Goal: Check status: Check status

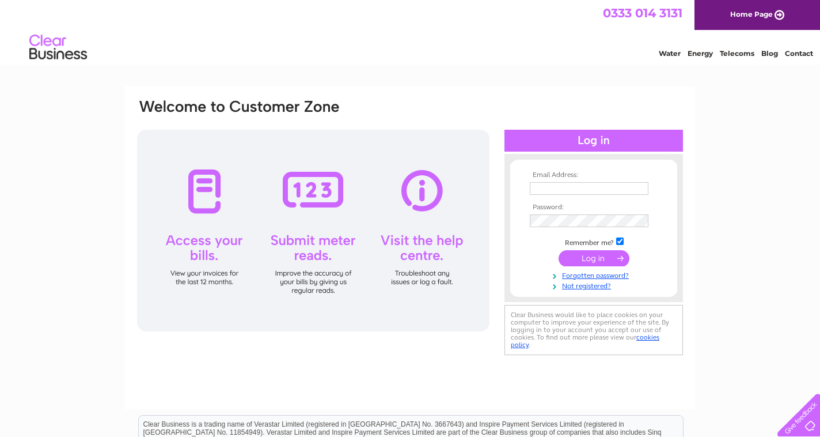
type input "sales@a1mane.co.uk"
click at [577, 253] on input "submit" at bounding box center [594, 258] width 71 height 16
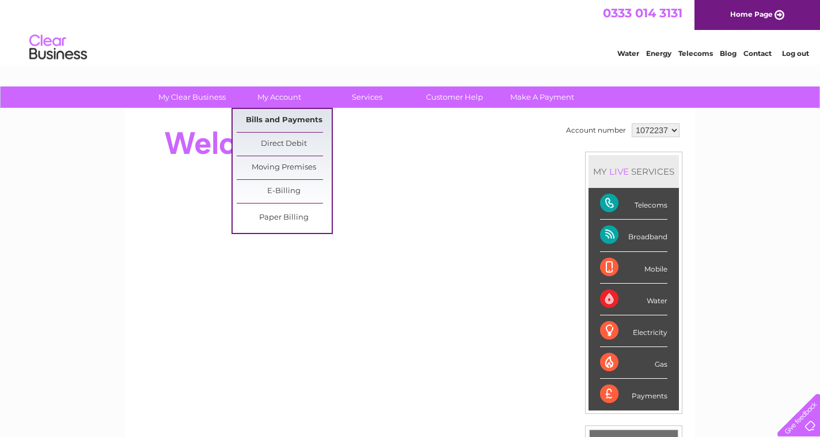
click at [278, 121] on link "Bills and Payments" at bounding box center [284, 120] width 95 height 23
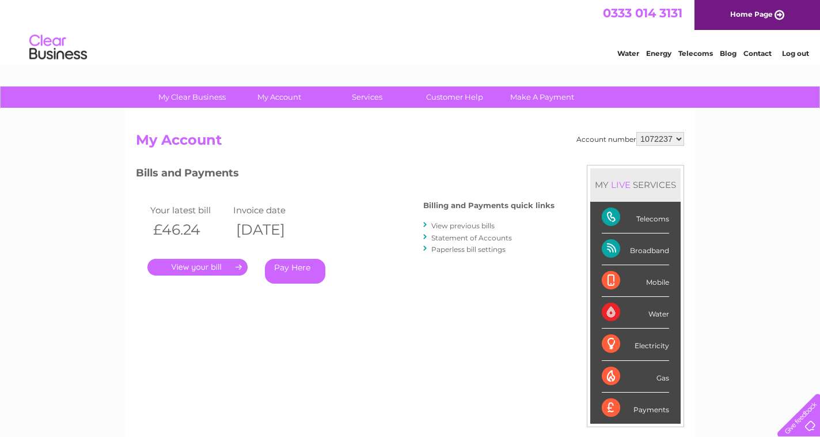
click at [213, 263] on link "." at bounding box center [197, 267] width 100 height 17
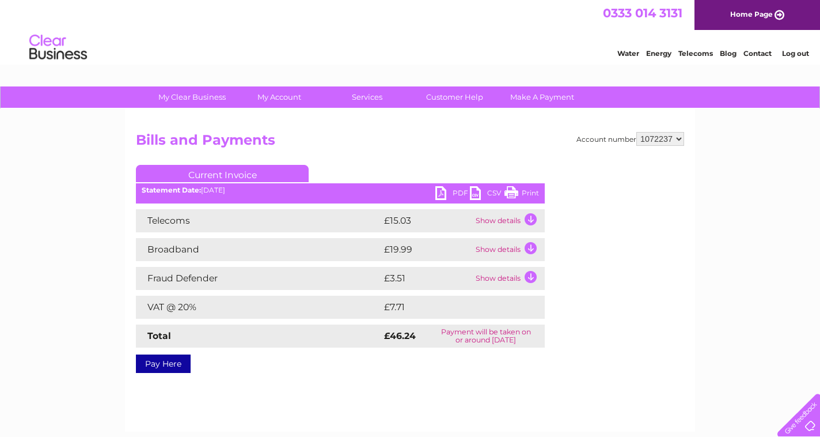
click at [487, 222] on td "Show details" at bounding box center [509, 220] width 72 height 23
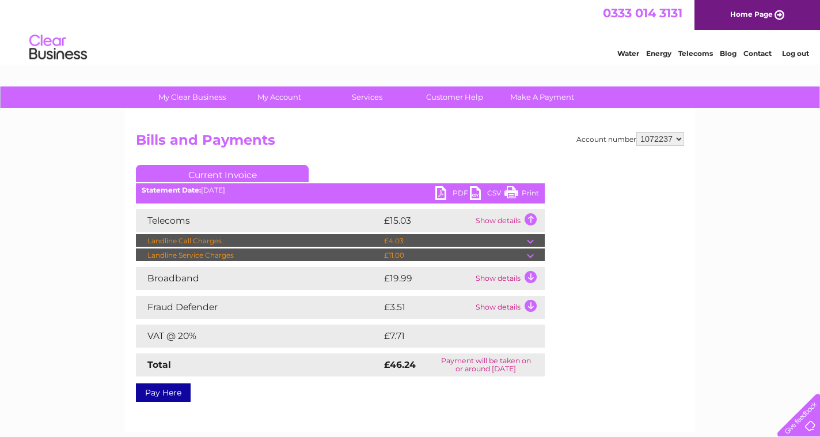
click at [510, 305] on td "Show details" at bounding box center [509, 307] width 72 height 23
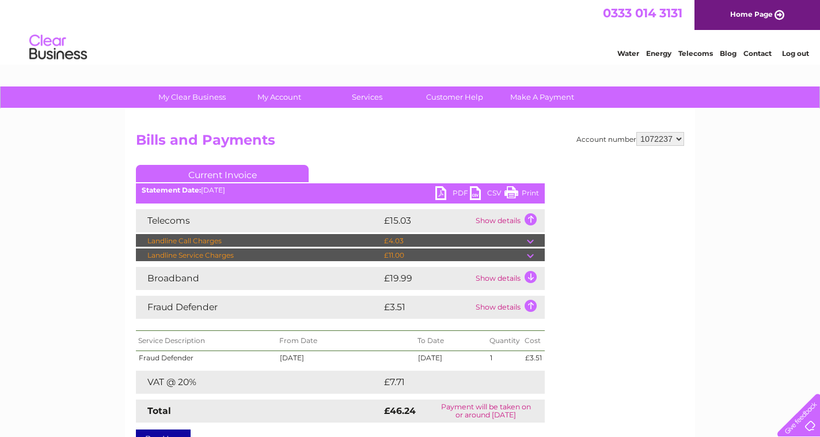
click at [514, 278] on td "Show details" at bounding box center [509, 278] width 72 height 23
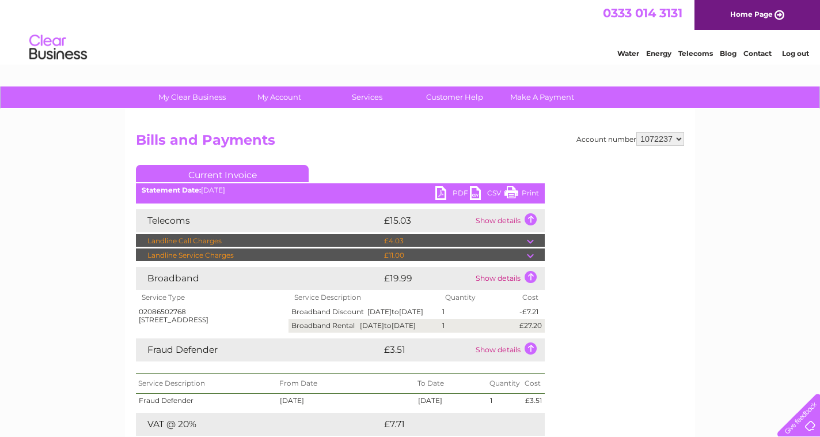
click at [510, 277] on td "Show details" at bounding box center [509, 278] width 72 height 23
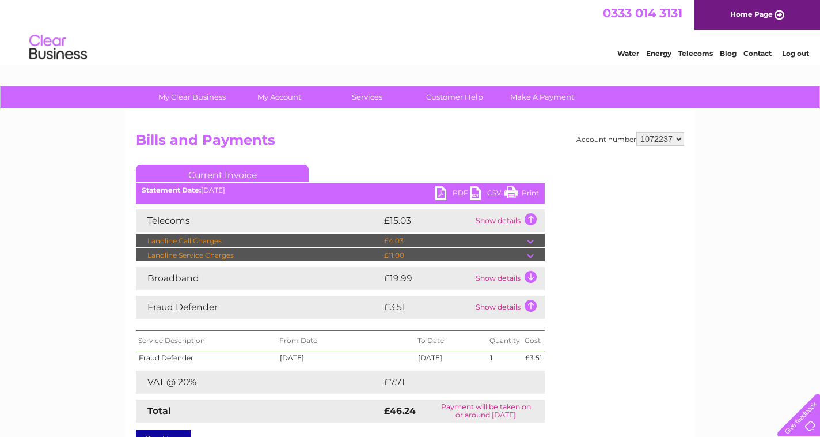
click at [505, 279] on td "Show details" at bounding box center [509, 278] width 72 height 23
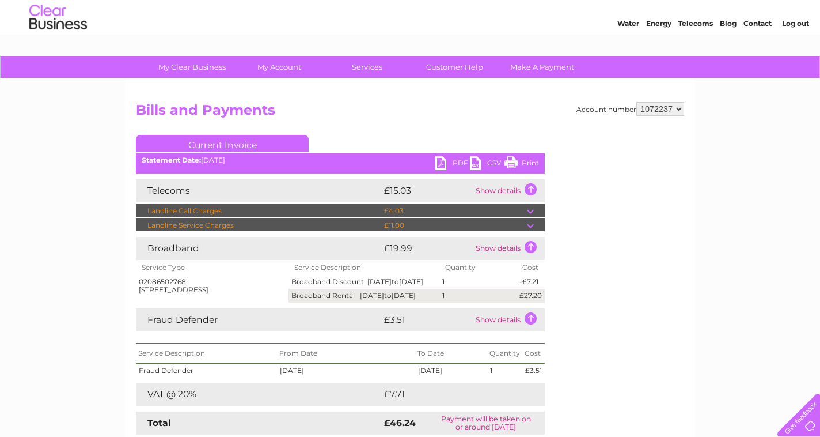
scroll to position [58, 0]
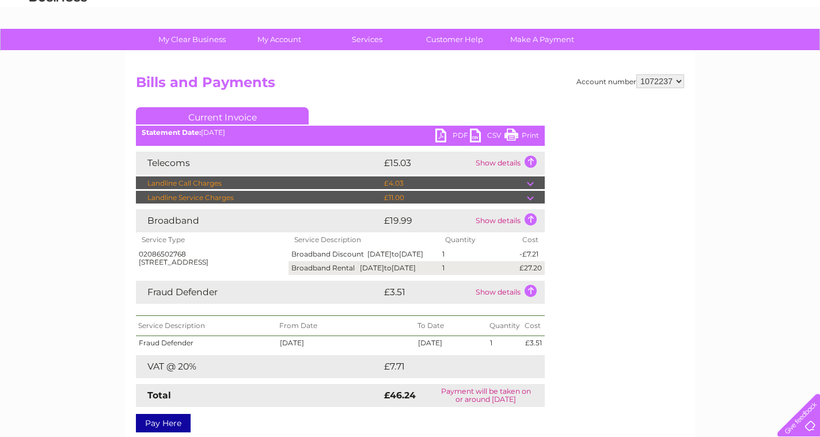
click at [514, 304] on td "Show details" at bounding box center [509, 292] width 72 height 23
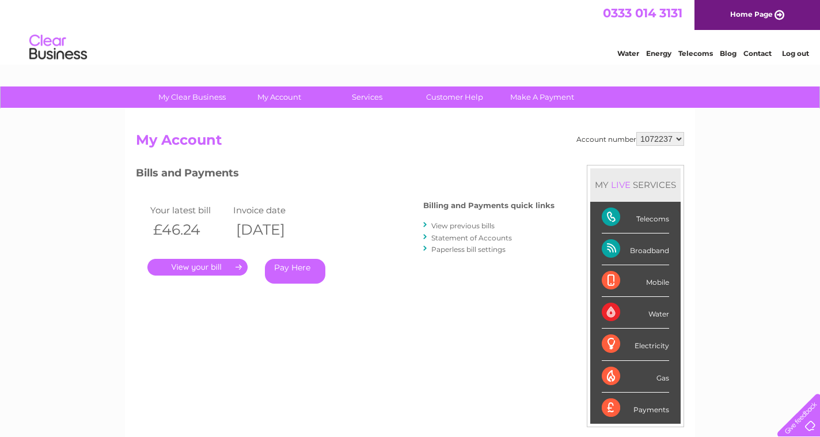
click at [785, 59] on li "Log out" at bounding box center [796, 53] width 35 height 14
drag, startPoint x: 785, startPoint y: 59, endPoint x: 787, endPoint y: 53, distance: 6.7
click at [787, 53] on link "Log out" at bounding box center [795, 53] width 27 height 9
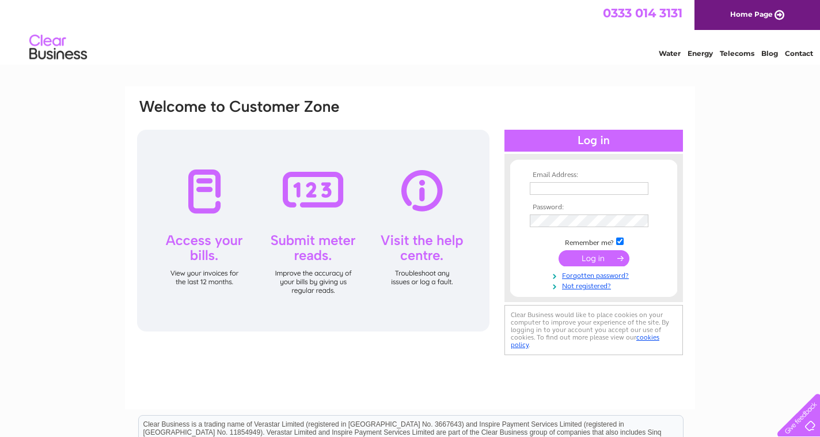
type input "[EMAIL_ADDRESS][DOMAIN_NAME]"
click at [596, 256] on input "submit" at bounding box center [594, 258] width 71 height 16
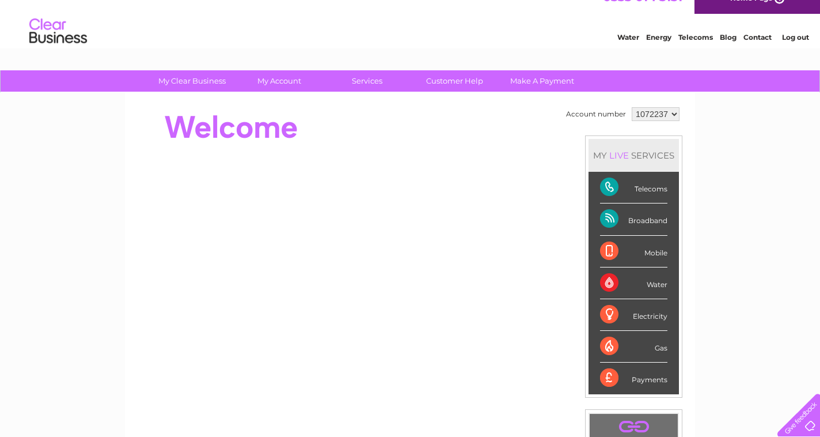
scroll to position [15, 0]
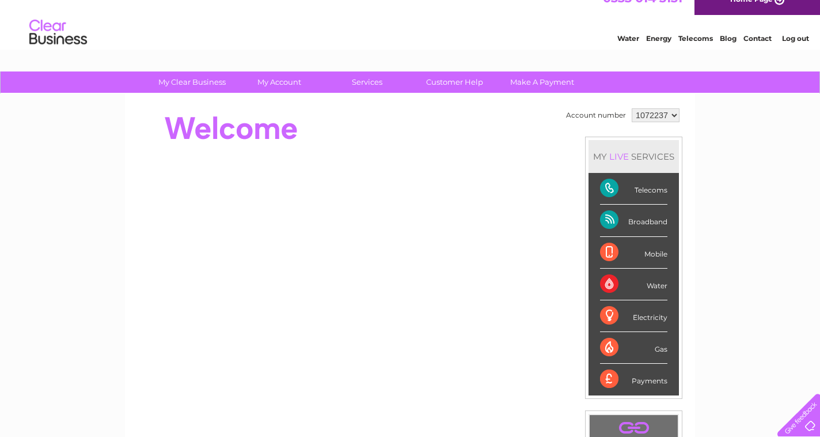
drag, startPoint x: 625, startPoint y: 222, endPoint x: 626, endPoint y: 216, distance: 5.8
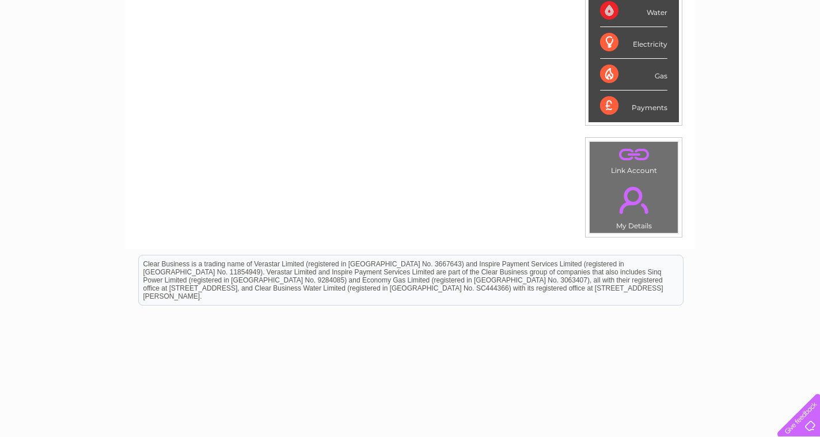
scroll to position [303, 0]
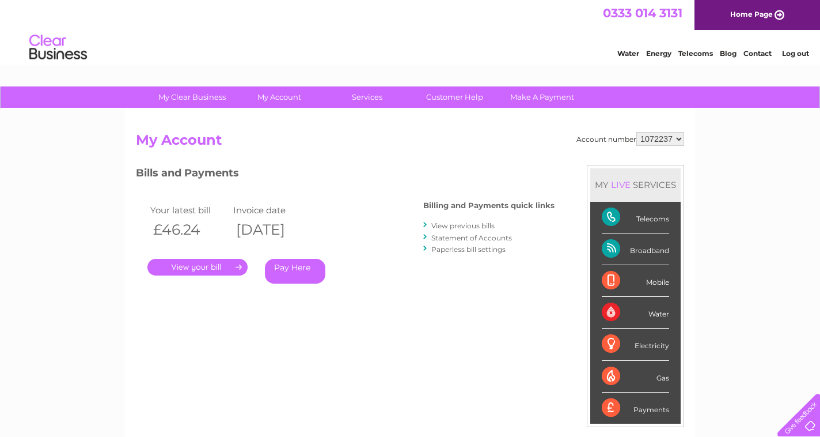
click at [805, 50] on link "Log out" at bounding box center [795, 53] width 27 height 9
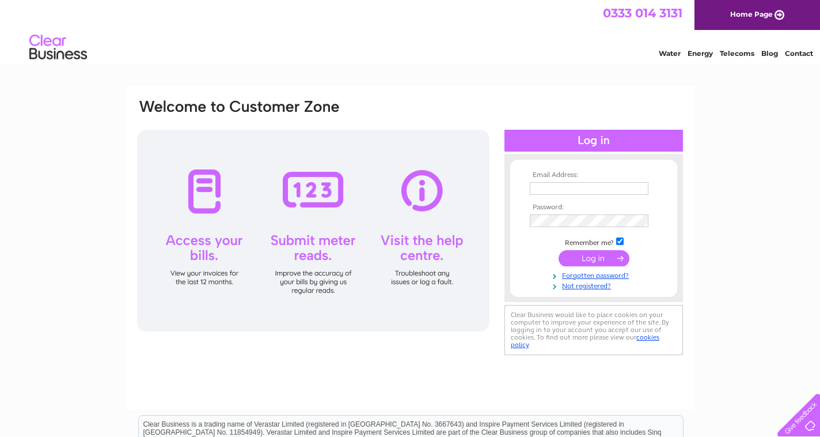
drag, startPoint x: 0, startPoint y: 0, endPoint x: 512, endPoint y: 63, distance: 515.4
click at [512, 63] on div "Water Energy Telecoms Blog Contact" at bounding box center [410, 48] width 820 height 37
